Goal: Task Accomplishment & Management: Use online tool/utility

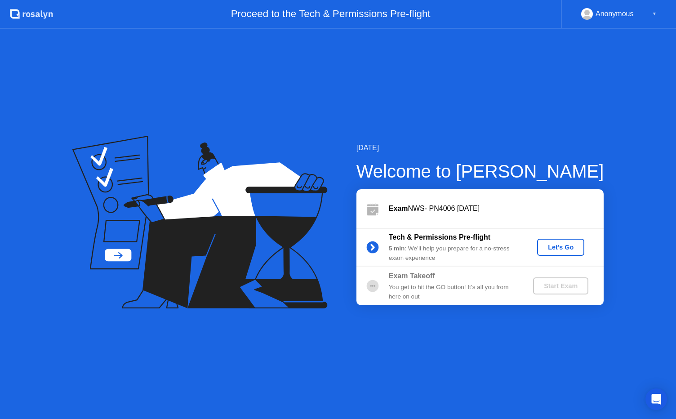
click at [567, 250] on div "Let's Go" at bounding box center [561, 247] width 40 height 7
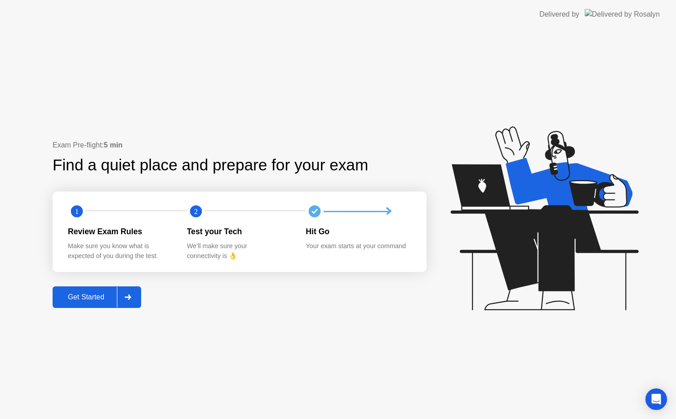
click at [80, 301] on div "Get Started" at bounding box center [86, 297] width 62 height 8
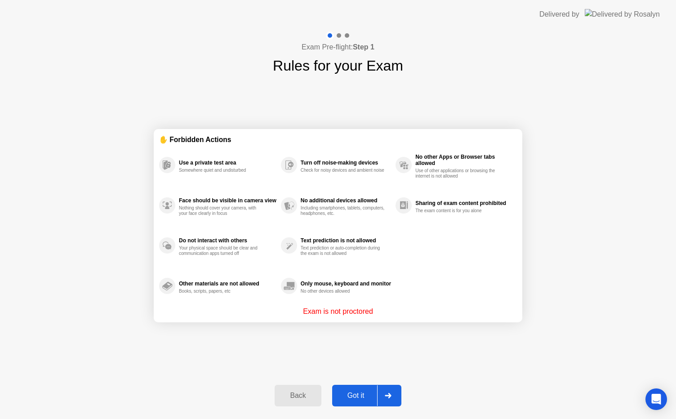
click at [354, 397] on div "Got it" at bounding box center [356, 396] width 42 height 8
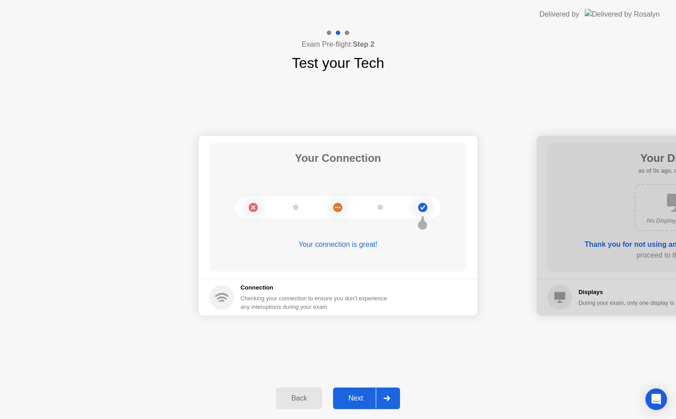
click at [354, 397] on div "Next" at bounding box center [356, 398] width 40 height 8
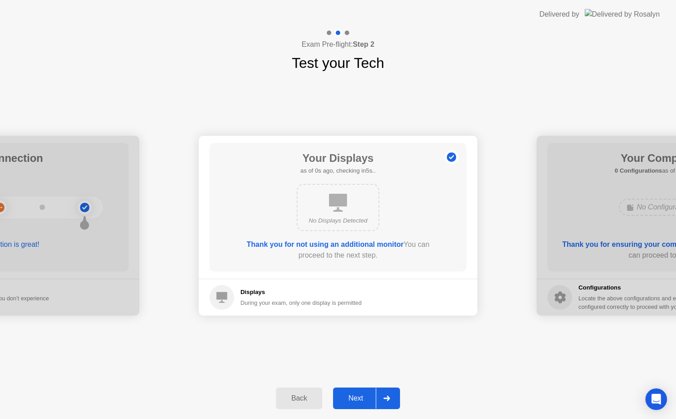
click at [354, 397] on div "Next" at bounding box center [356, 398] width 40 height 8
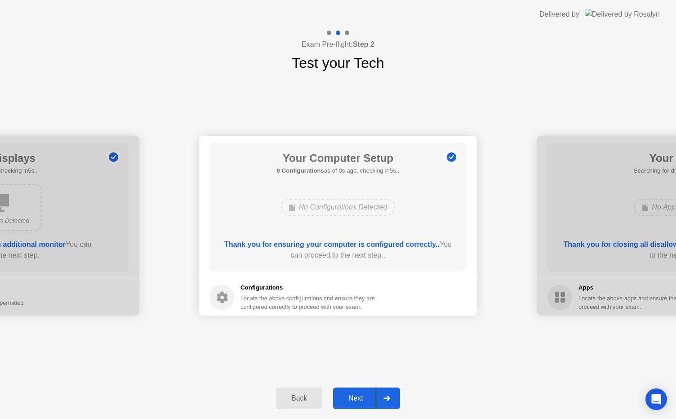
click at [354, 397] on div "Next" at bounding box center [356, 398] width 40 height 8
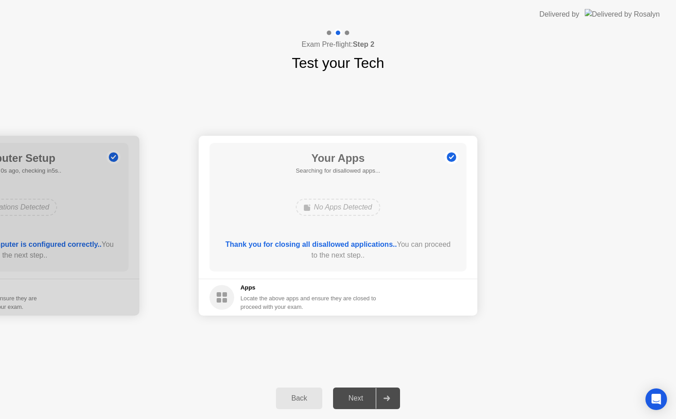
click at [354, 397] on div "Next" at bounding box center [356, 398] width 40 height 8
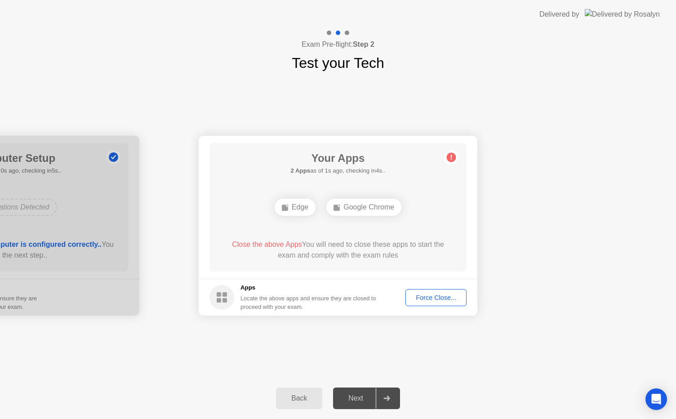
click at [443, 296] on div "Force Close..." at bounding box center [436, 297] width 55 height 7
click at [441, 300] on div "Force Close..." at bounding box center [436, 297] width 55 height 7
click at [358, 394] on div "Next" at bounding box center [356, 398] width 40 height 8
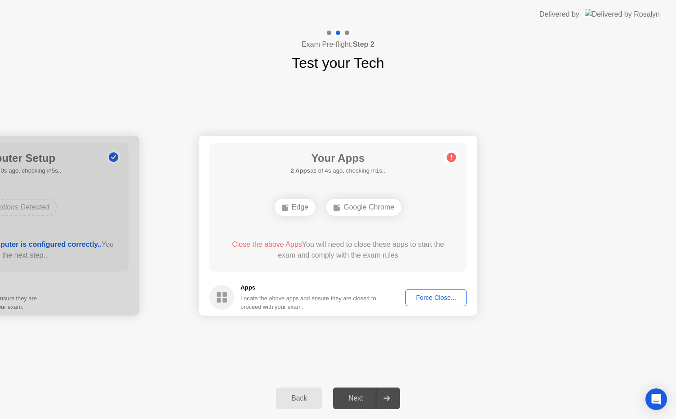
click at [452, 156] on icon at bounding box center [451, 157] width 1 height 5
click at [429, 296] on div "Force Close..." at bounding box center [436, 297] width 55 height 7
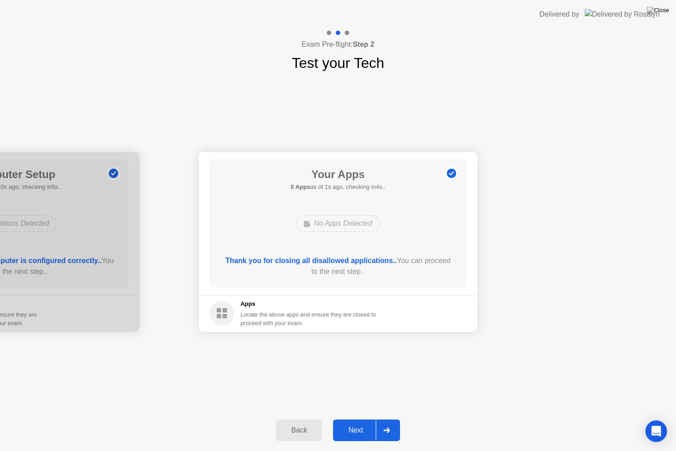
click at [359, 419] on div "Next" at bounding box center [356, 430] width 40 height 8
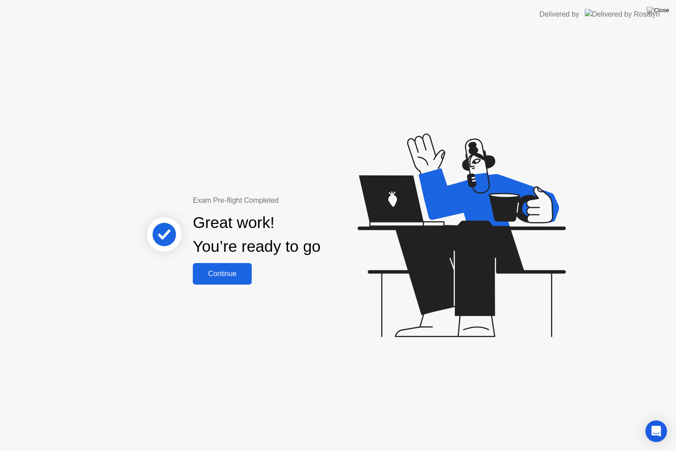
click at [225, 280] on button "Continue" at bounding box center [222, 274] width 59 height 22
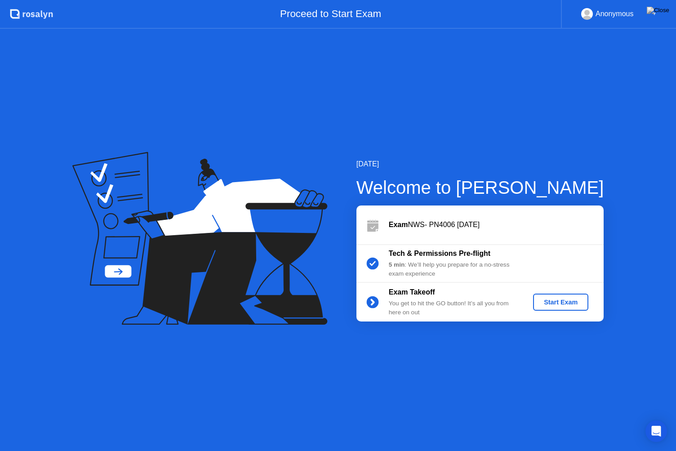
click at [555, 300] on div "Start Exam" at bounding box center [561, 302] width 48 height 7
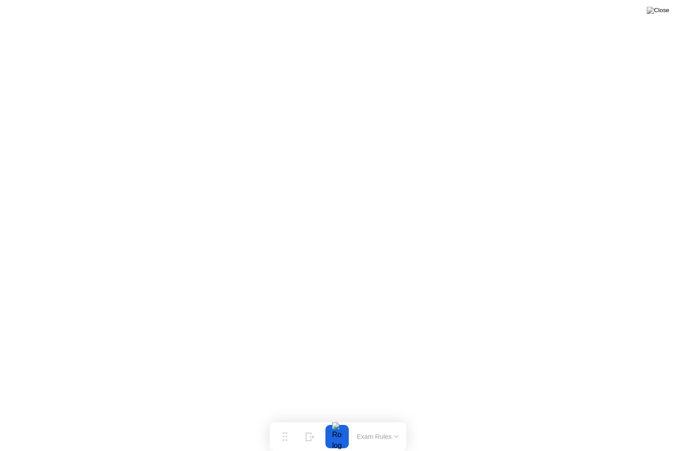
click at [657, 16] on button at bounding box center [658, 10] width 27 height 12
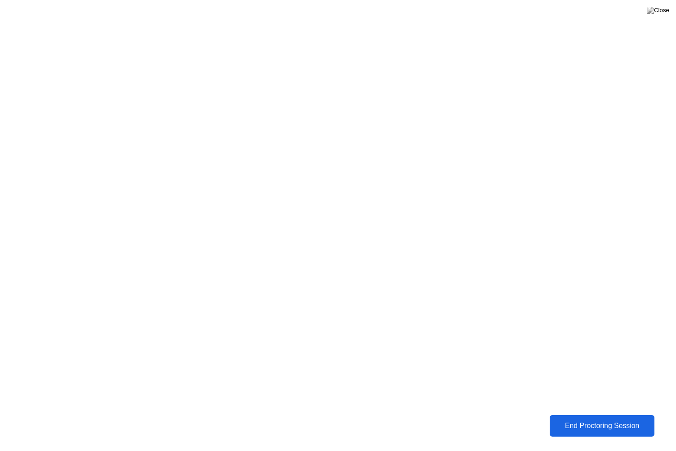
click at [574, 419] on div "End Proctoring Session" at bounding box center [602, 426] width 99 height 8
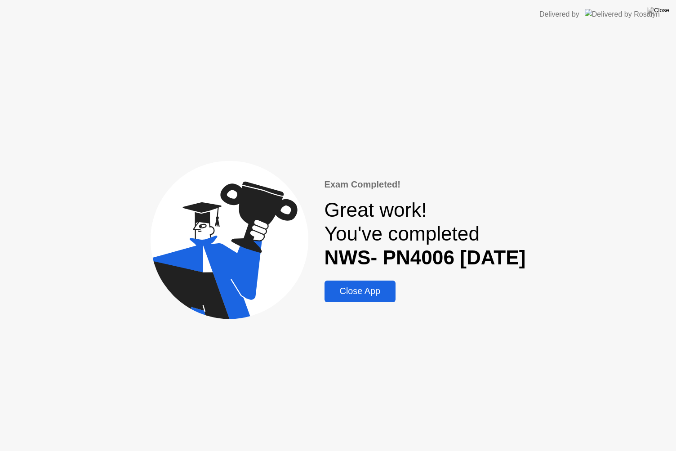
click at [365, 289] on div "Close App" at bounding box center [360, 291] width 66 height 10
